Goal: Task Accomplishment & Management: Manage account settings

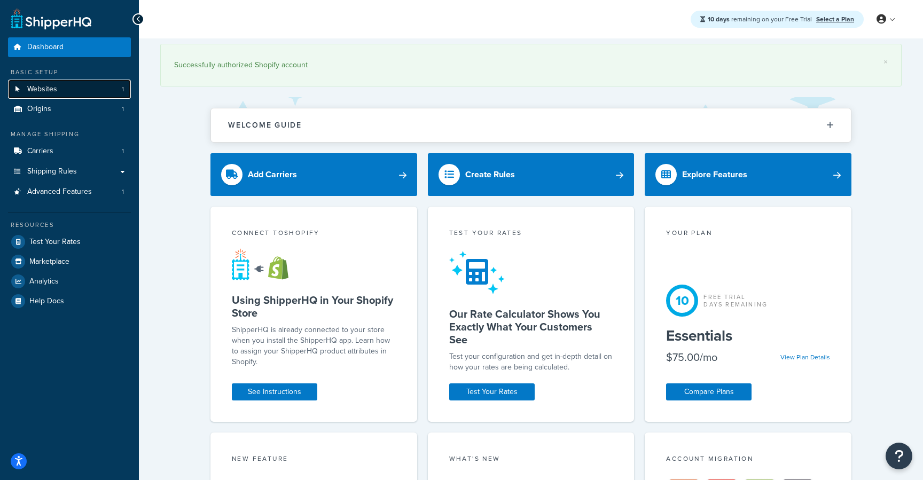
click at [61, 85] on link "Websites 1" at bounding box center [69, 90] width 123 height 20
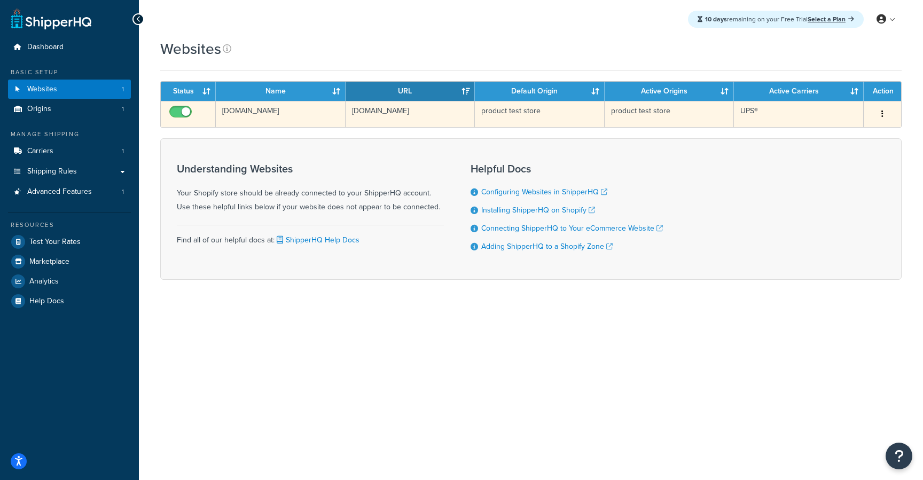
click at [176, 112] on input "checkbox" at bounding box center [181, 114] width 29 height 13
checkbox input "false"
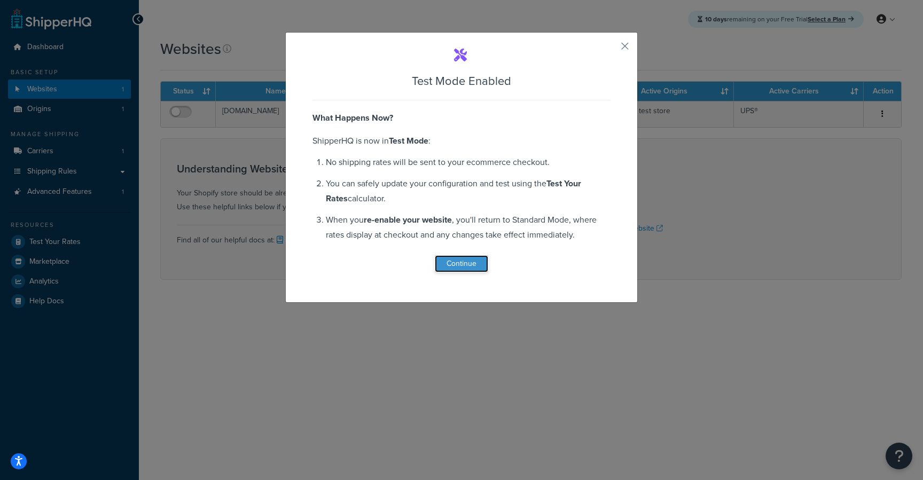
click at [471, 264] on button "Continue" at bounding box center [461, 263] width 53 height 17
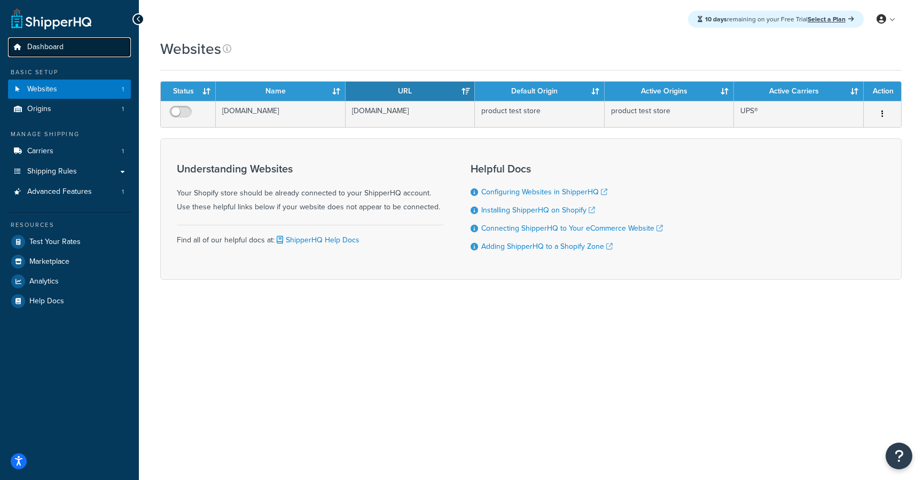
click at [45, 52] on span "Dashboard" at bounding box center [45, 47] width 36 height 9
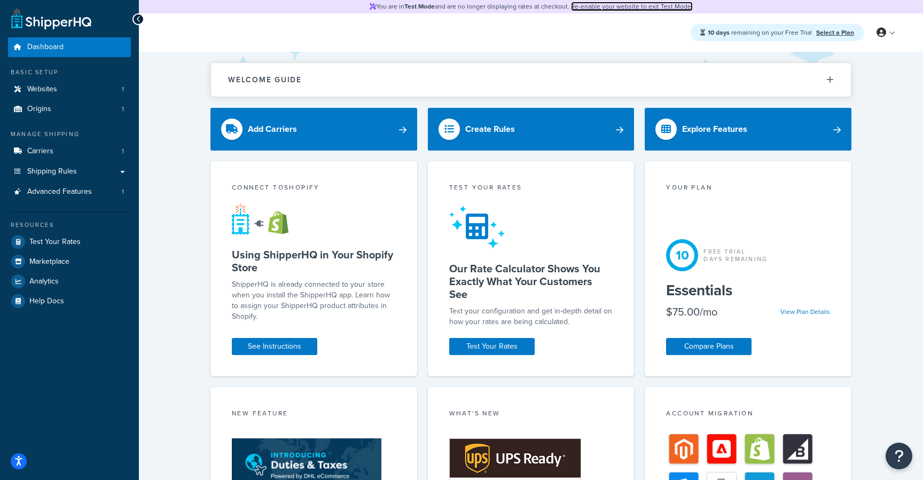
click at [598, 4] on link "Re-enable your website to exit Test Mode." at bounding box center [632, 7] width 122 height 10
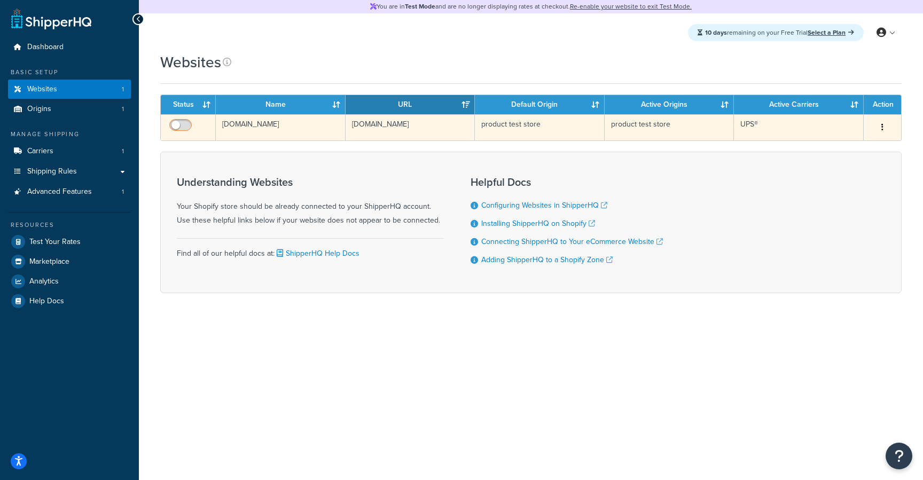
click at [185, 124] on input "checkbox" at bounding box center [181, 127] width 29 height 13
checkbox input "true"
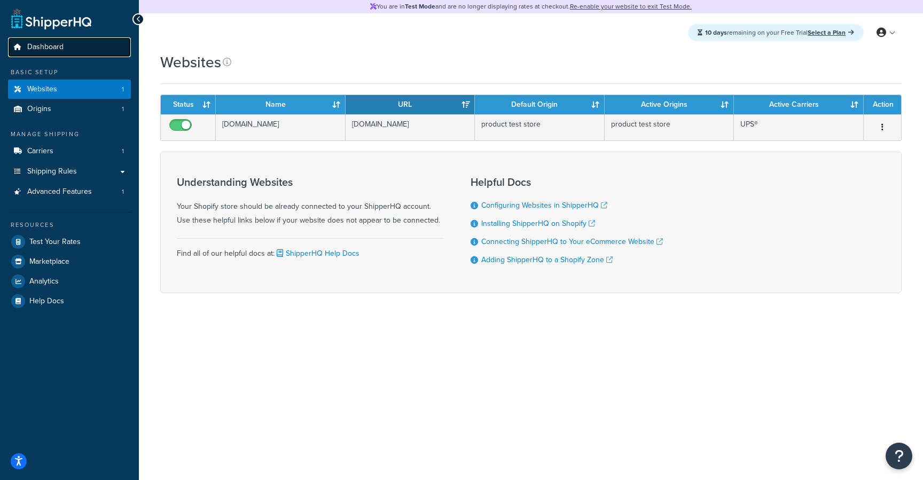
click at [31, 43] on span "Dashboard" at bounding box center [45, 47] width 36 height 9
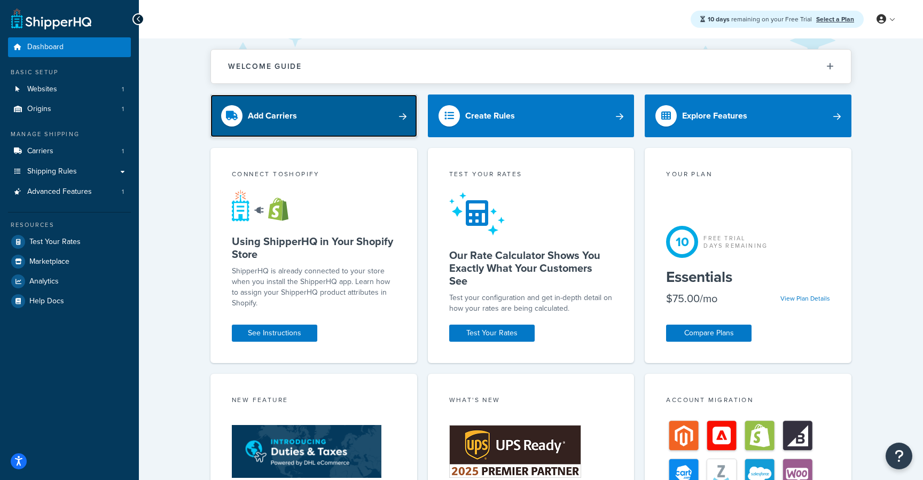
click at [261, 131] on link "Add Carriers" at bounding box center [313, 115] width 207 height 43
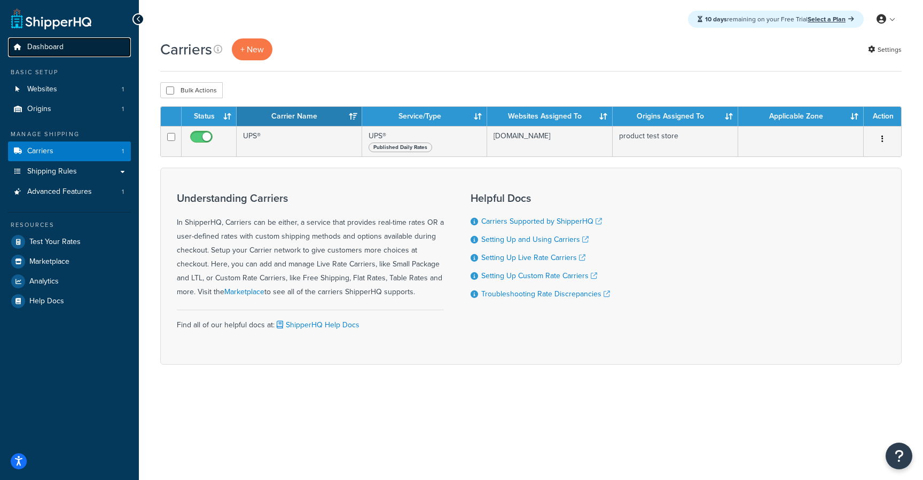
click at [80, 51] on link "Dashboard" at bounding box center [69, 47] width 123 height 20
